Goal: Complete application form

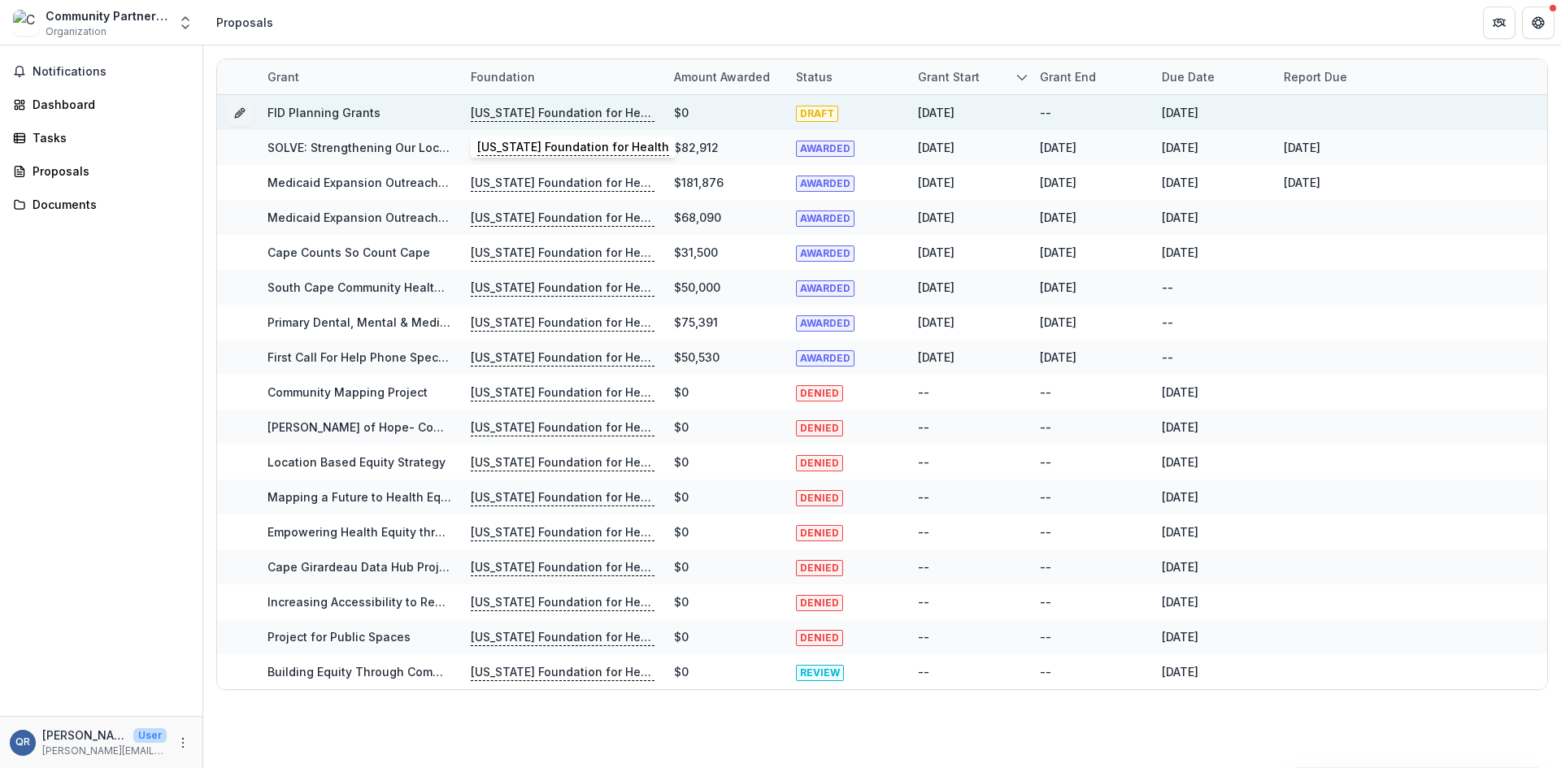
click at [554, 115] on p "[US_STATE] Foundation for Health" at bounding box center [563, 113] width 184 height 18
click at [324, 113] on link "FID Planning Grants" at bounding box center [323, 113] width 113 height 14
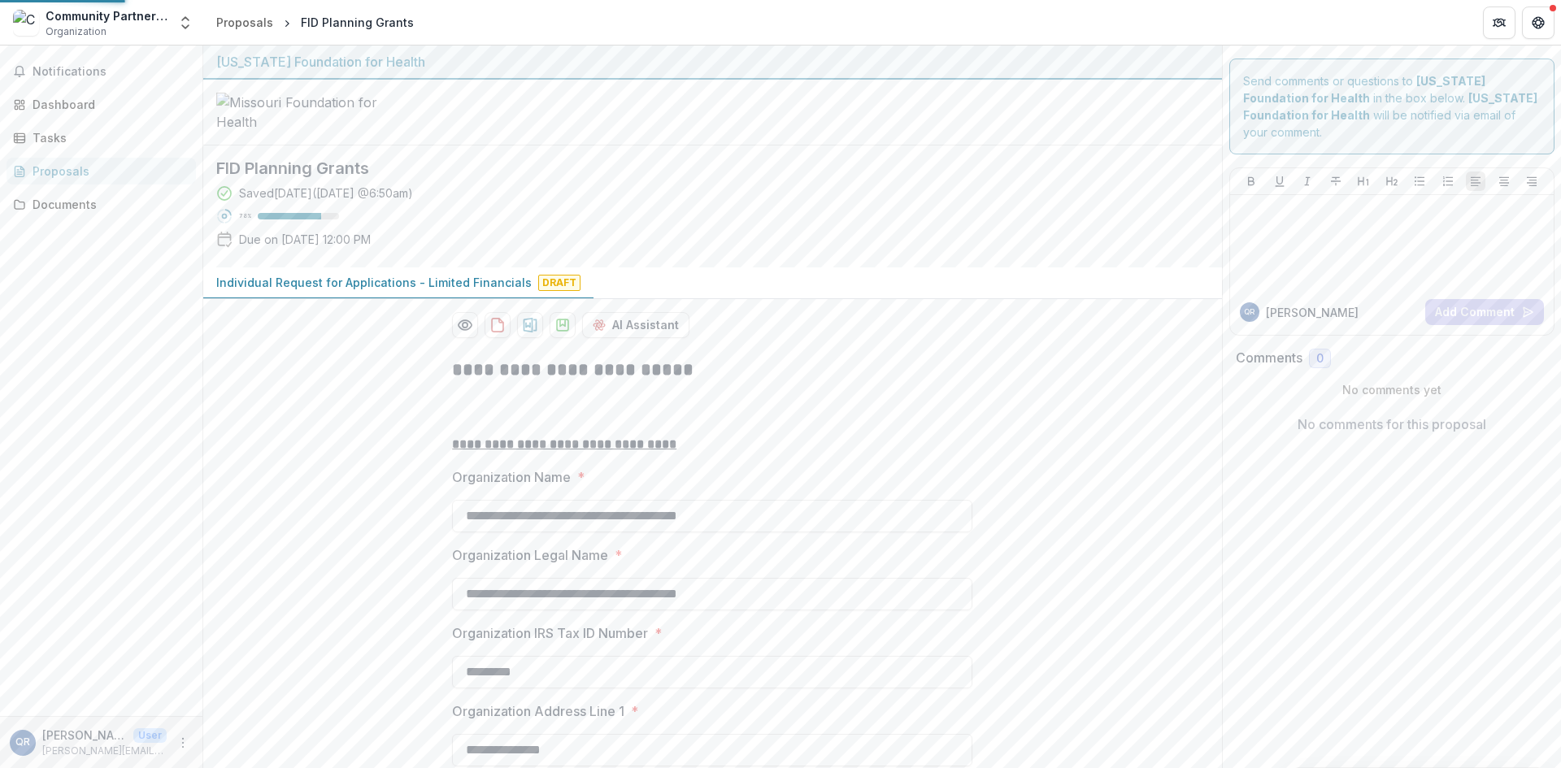
type input "**********"
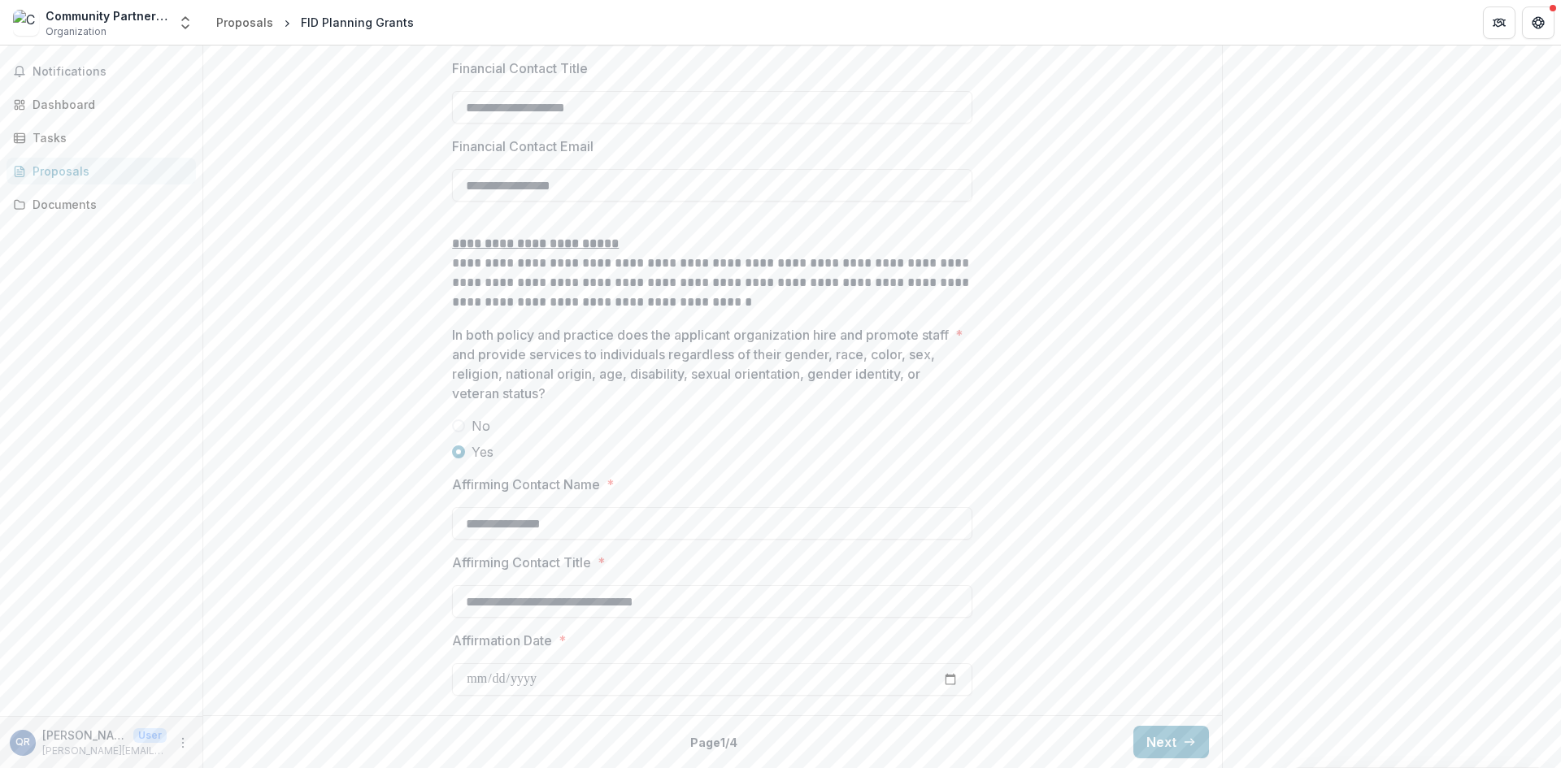
scroll to position [3181, 0]
click at [1177, 745] on button "Next" at bounding box center [1171, 742] width 76 height 33
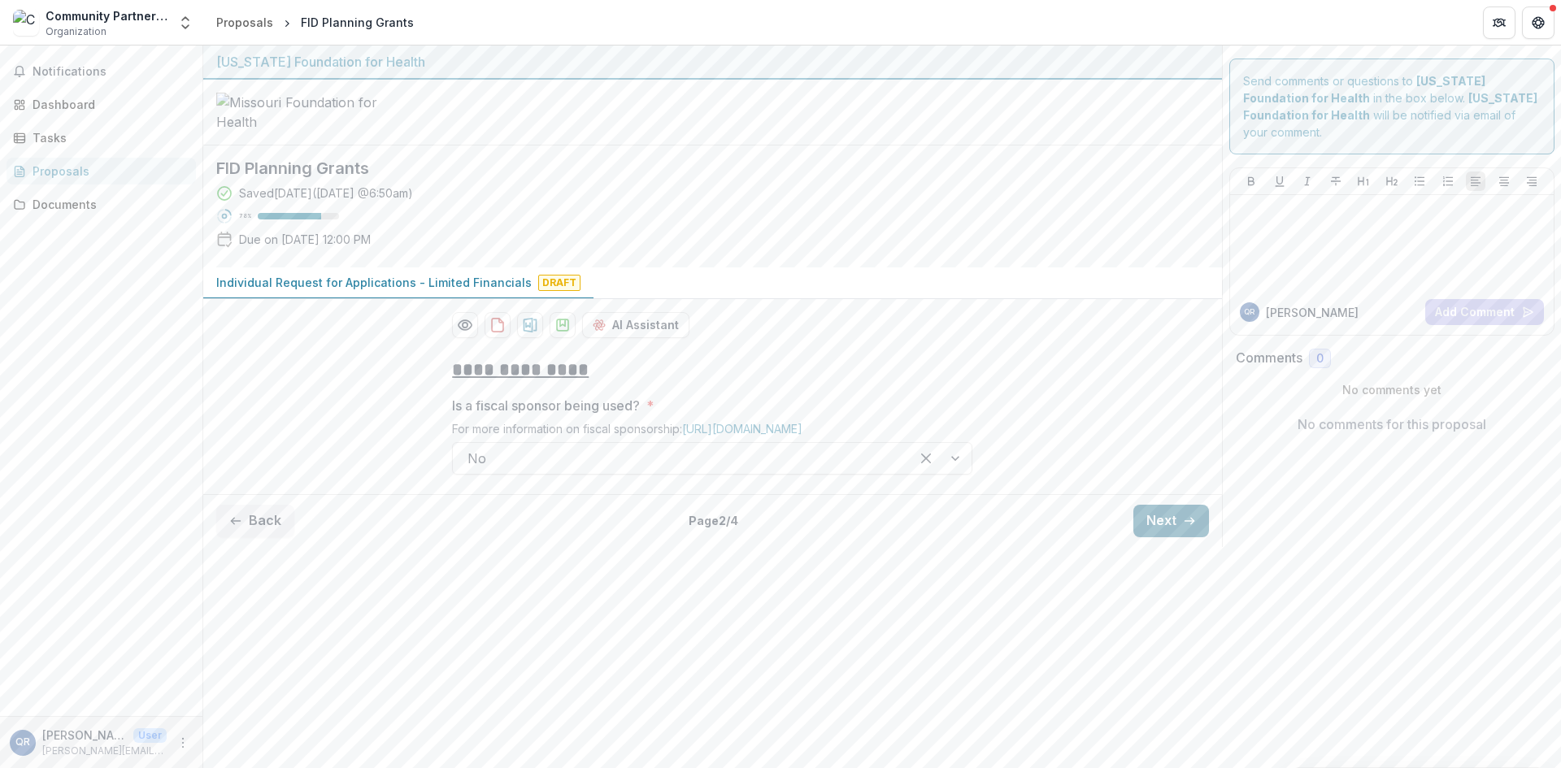
click at [1184, 537] on button "Next" at bounding box center [1171, 521] width 76 height 33
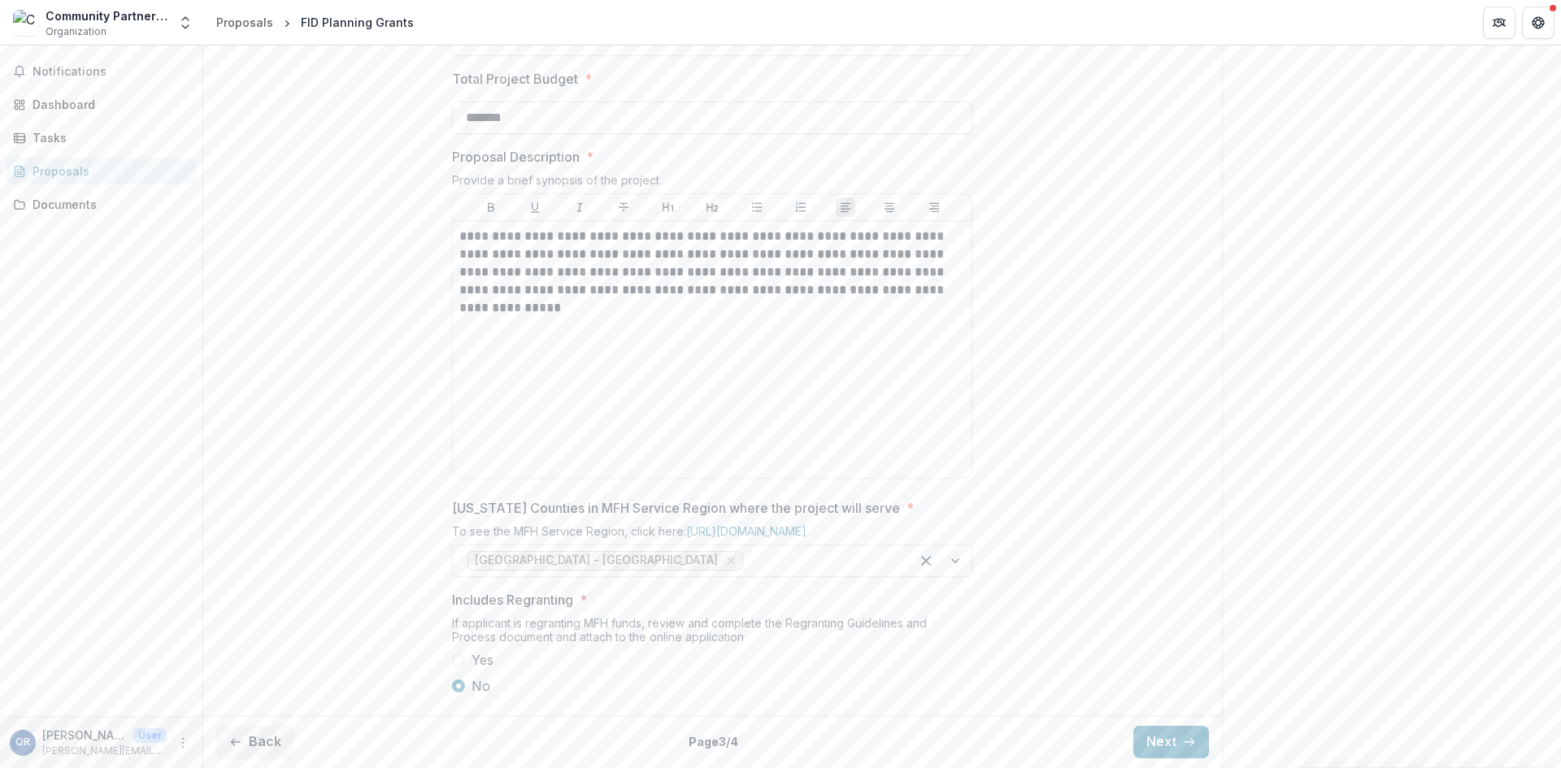
scroll to position [685, 0]
click at [1163, 750] on button "Next" at bounding box center [1171, 742] width 76 height 33
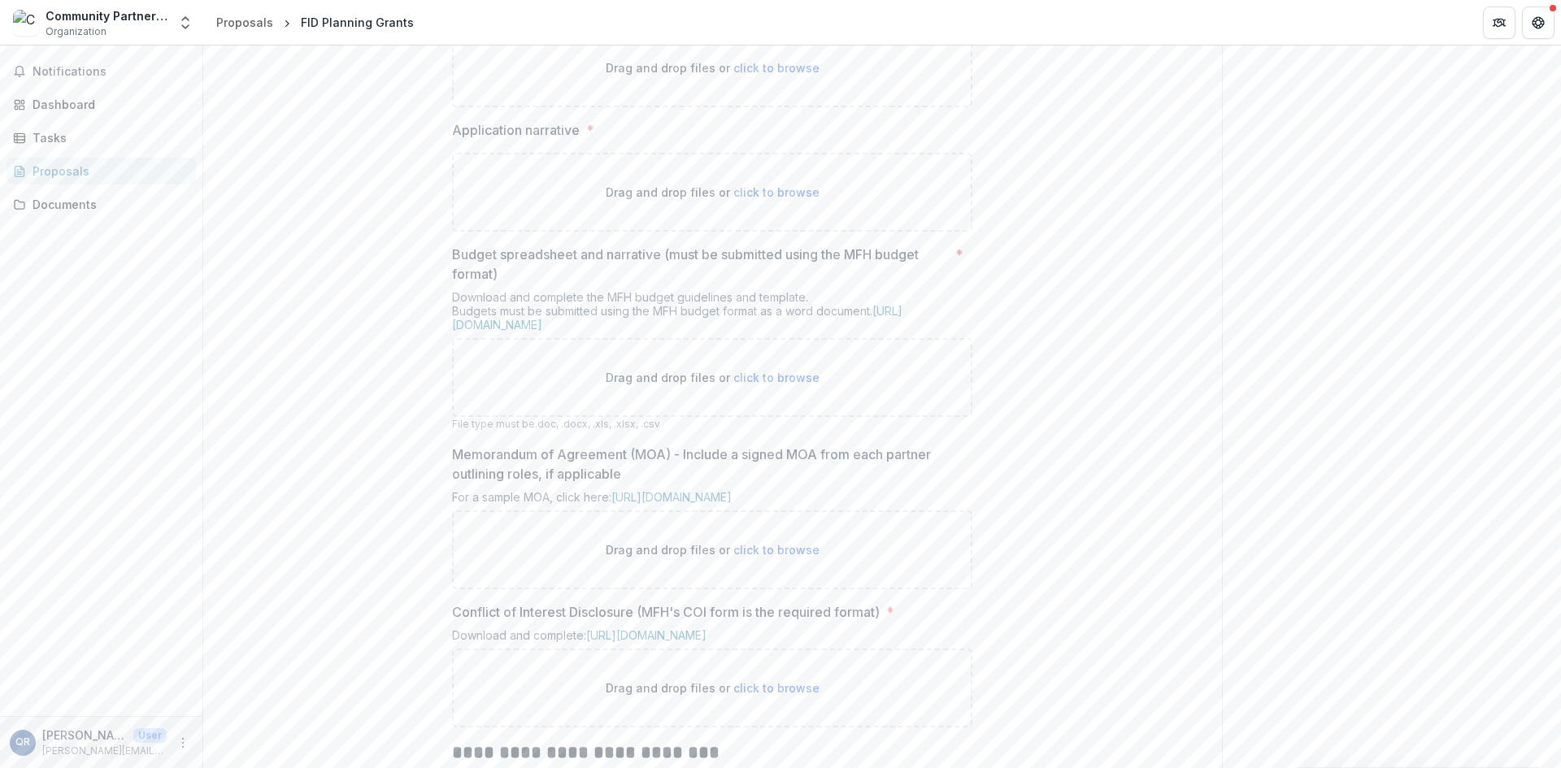
scroll to position [359, 0]
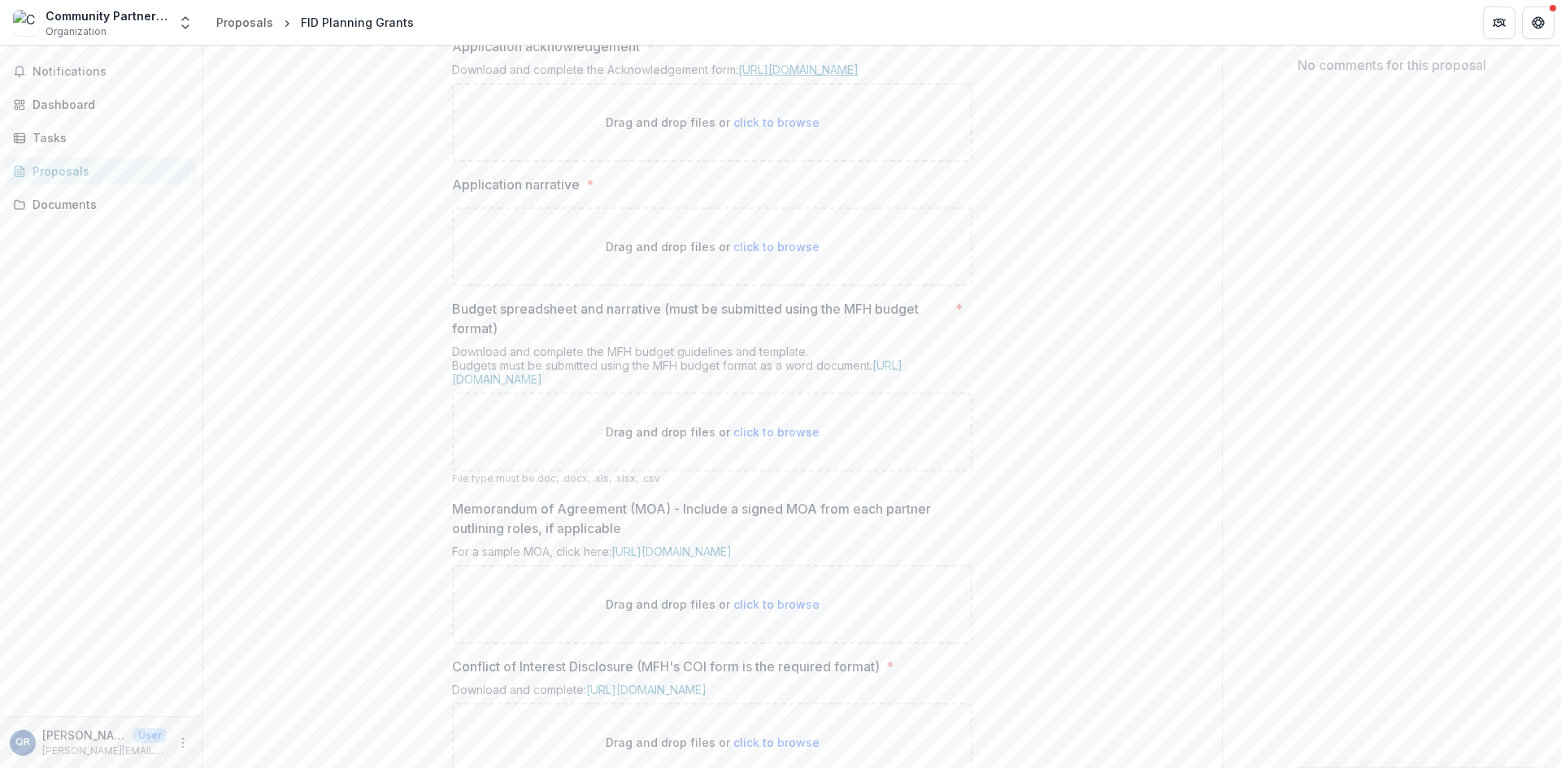
click at [856, 76] on link "[URL][DOMAIN_NAME]" at bounding box center [798, 70] width 120 height 14
click at [383, 281] on div "**********" at bounding box center [712, 612] width 1019 height 1254
